Goal: Obtain resource: Download file/media

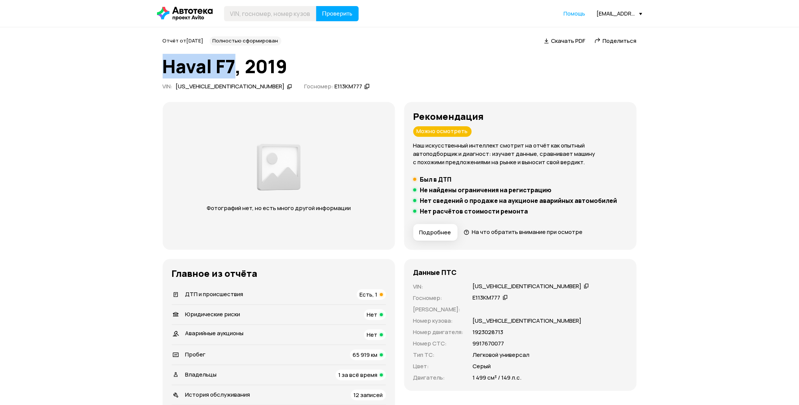
drag, startPoint x: 234, startPoint y: 62, endPoint x: 147, endPoint y: 61, distance: 86.9
click at [498, 287] on div "[US_VEHICLE_IDENTIFICATION_NUMBER]" at bounding box center [527, 287] width 109 height 8
copy div "[US_VEHICLE_IDENTIFICATION_NUMBER]"
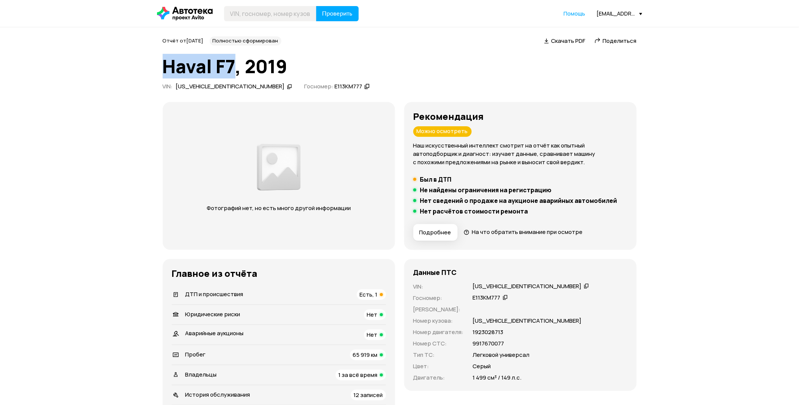
drag, startPoint x: 238, startPoint y: 66, endPoint x: 154, endPoint y: 61, distance: 84.4
drag, startPoint x: 154, startPoint y: 61, endPoint x: 187, endPoint y: 71, distance: 34.7
copy h1 "Haval F7"
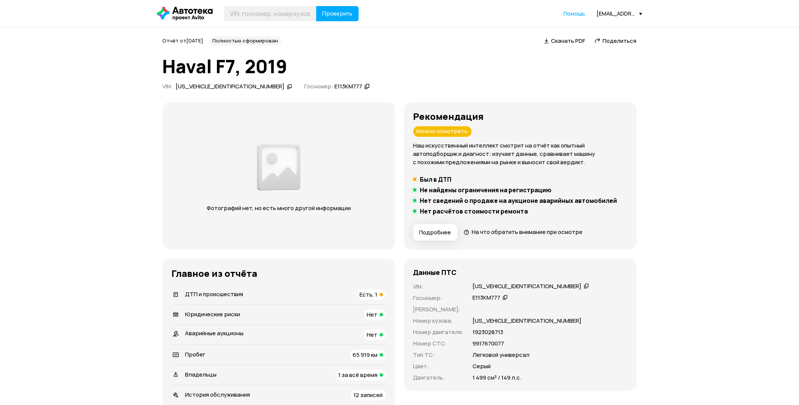
scroll to position [42, 0]
